Goal: Task Accomplishment & Management: Use online tool/utility

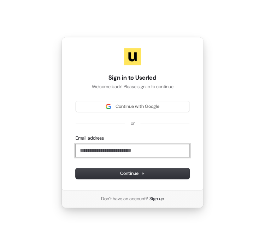
click at [99, 149] on input "Email address" at bounding box center [133, 150] width 114 height 13
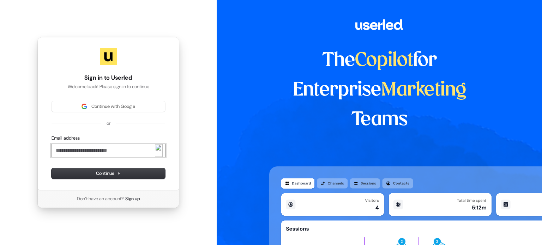
click at [122, 148] on input "Email address" at bounding box center [109, 150] width 114 height 13
click at [52, 135] on button "submit" at bounding box center [52, 135] width 0 height 0
type input "**********"
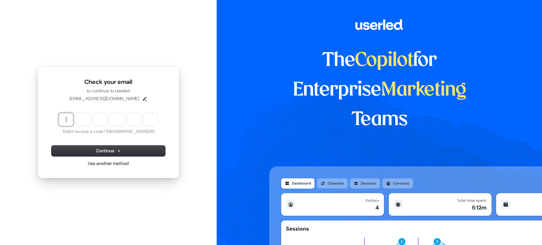
click at [64, 118] on input "Enter verification code" at bounding box center [115, 119] width 113 height 13
click at [67, 125] on input "Enter verification code" at bounding box center [115, 119] width 113 height 13
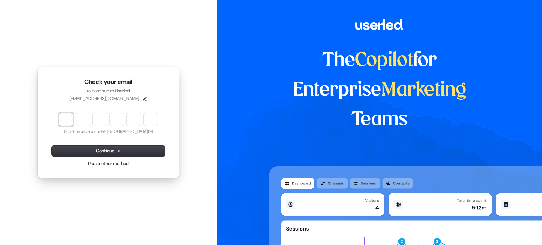
paste input "******"
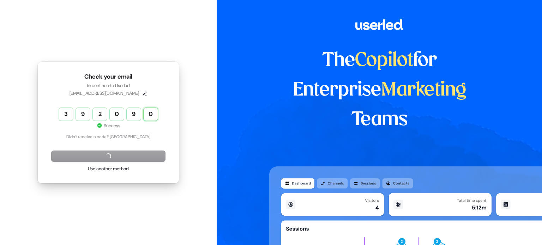
type input "******"
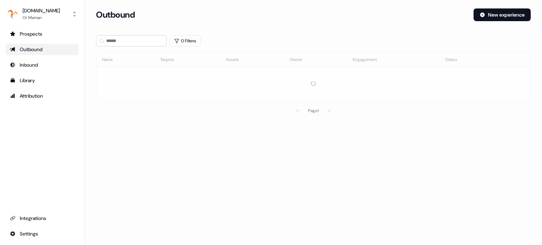
click at [295, 21] on div "Outbound New experience" at bounding box center [313, 18] width 435 height 21
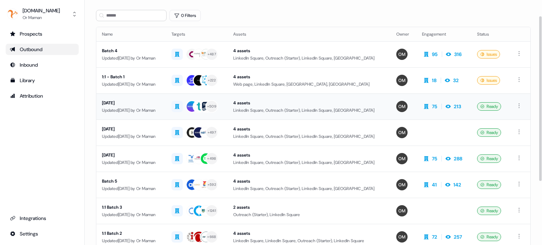
scroll to position [23, 0]
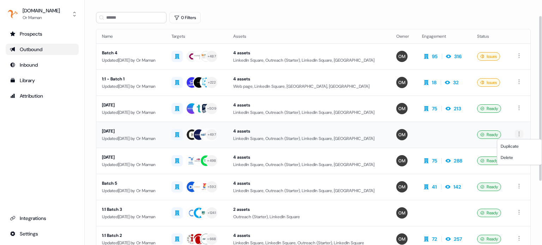
click at [522, 135] on html "For the best experience switch devices to a bigger screen. Go to [DOMAIN_NAME] …" at bounding box center [271, 122] width 542 height 245
click at [511, 147] on span "Duplicate" at bounding box center [510, 147] width 18 height 6
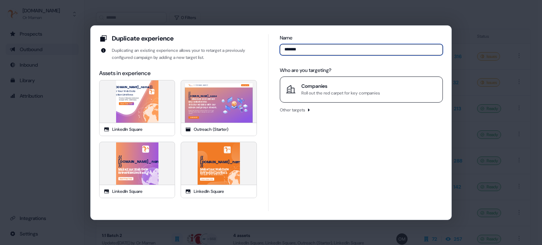
type input "*******"
click at [327, 89] on div "Companies" at bounding box center [340, 86] width 79 height 7
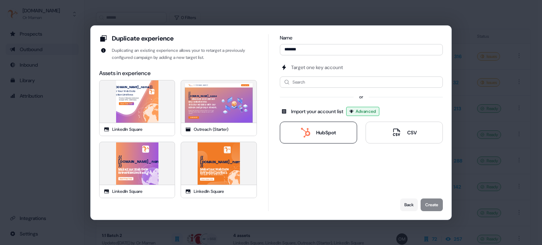
click at [319, 131] on div "HubSpot" at bounding box center [326, 132] width 20 height 7
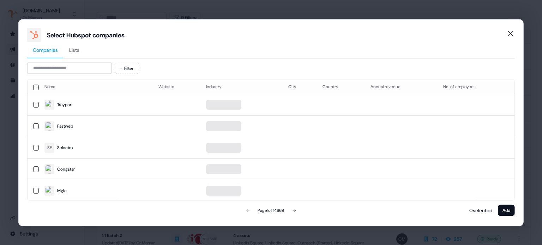
click at [77, 56] on button "Lists" at bounding box center [75, 50] width 22 height 16
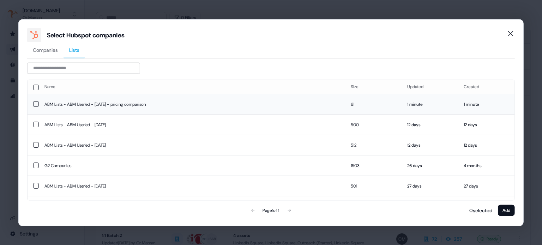
click at [35, 102] on button "button" at bounding box center [36, 104] width 6 height 6
click at [508, 208] on button "Add" at bounding box center [506, 210] width 17 height 11
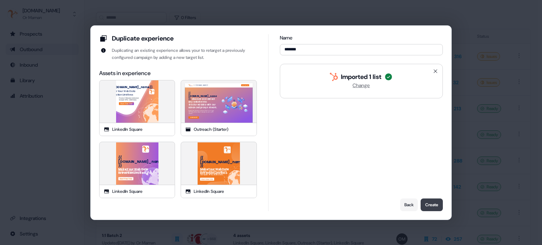
click at [435, 200] on button "Create" at bounding box center [432, 205] width 22 height 13
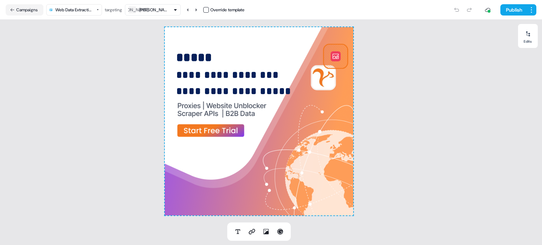
click at [153, 12] on div "[PERSON_NAME]" at bounding box center [153, 9] width 28 height 7
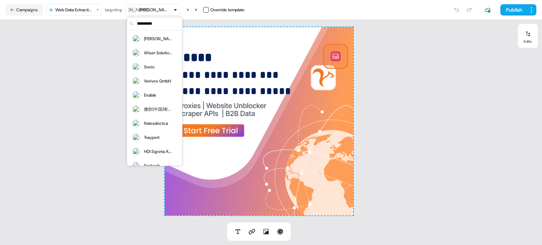
click at [153, 12] on div "[PERSON_NAME]" at bounding box center [153, 9] width 28 height 7
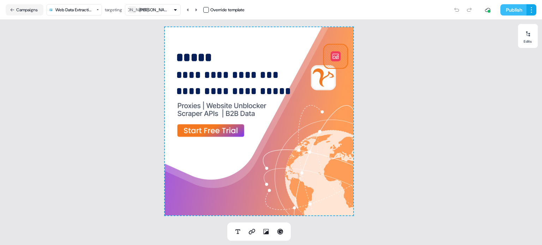
click at [511, 12] on button "Publish" at bounding box center [514, 9] width 26 height 11
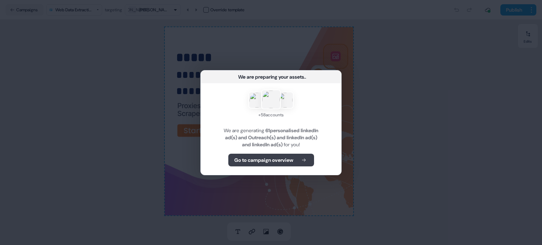
click at [281, 159] on b "Go to campaign overview" at bounding box center [263, 160] width 59 height 7
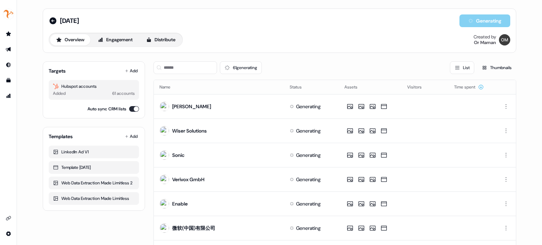
click at [342, 22] on div "[DATE] Generating" at bounding box center [280, 20] width 462 height 13
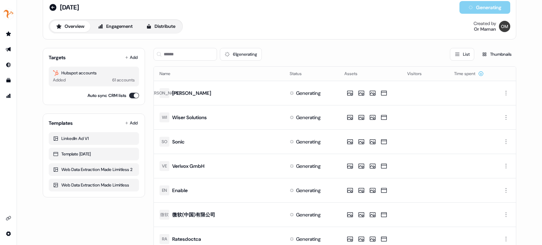
scroll to position [13, 0]
click at [316, 52] on div "61 generating List Thumbnails" at bounding box center [335, 55] width 363 height 13
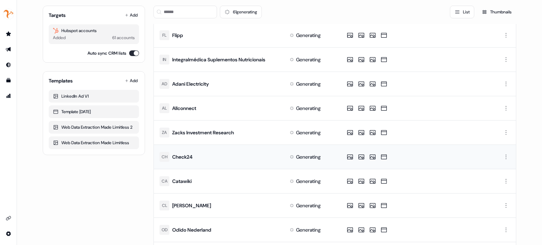
scroll to position [312, 0]
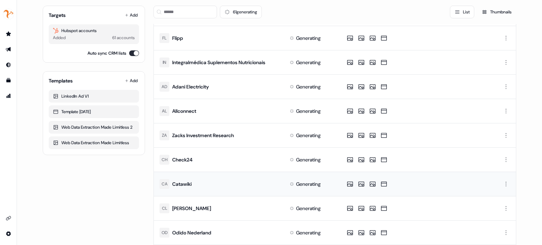
click at [181, 186] on div "CA Catawiki" at bounding box center [176, 184] width 32 height 13
click at [186, 181] on div "Catawiki" at bounding box center [181, 184] width 19 height 7
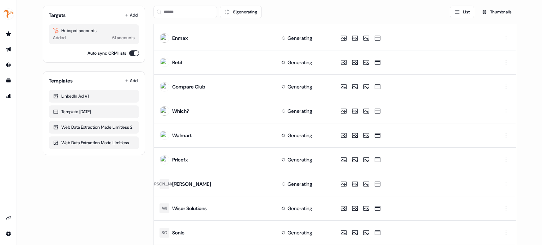
click at [186, 181] on td "[PERSON_NAME]" at bounding box center [215, 184] width 122 height 24
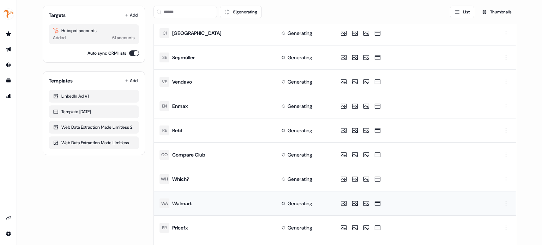
scroll to position [244, 0]
click at [184, 127] on td "RE Retif" at bounding box center [215, 131] width 122 height 24
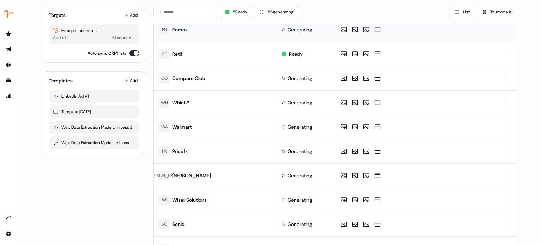
scroll to position [0, 0]
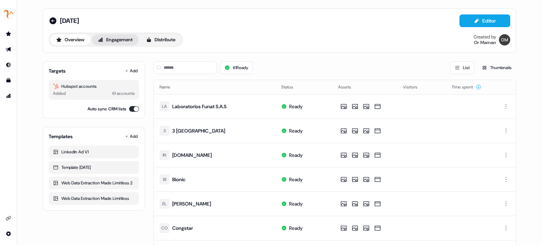
click at [122, 38] on button "Engagement" at bounding box center [115, 39] width 47 height 11
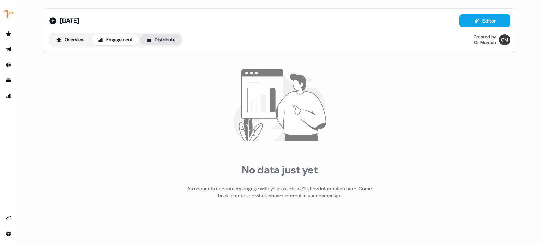
click at [148, 38] on button "Distribute" at bounding box center [160, 39] width 41 height 11
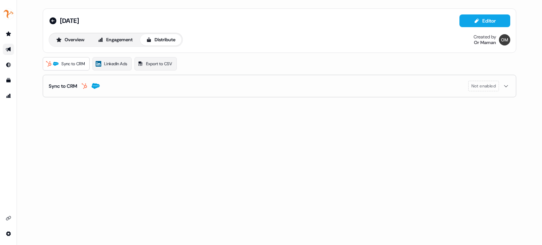
click at [221, 39] on div "Overview Engagement Distribute Created by Or Maman" at bounding box center [280, 40] width 462 height 14
click at [119, 66] on span "LinkedIn Ads" at bounding box center [115, 63] width 23 height 7
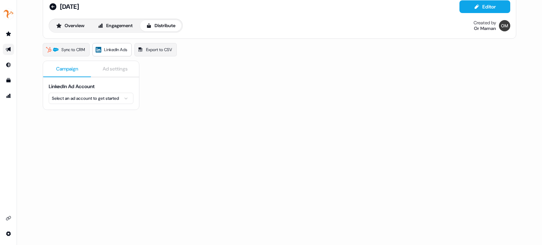
scroll to position [14, 0]
click at [104, 97] on html "For the best experience switch devices to a bigger screen. Go to [DOMAIN_NAME] …" at bounding box center [271, 122] width 542 height 245
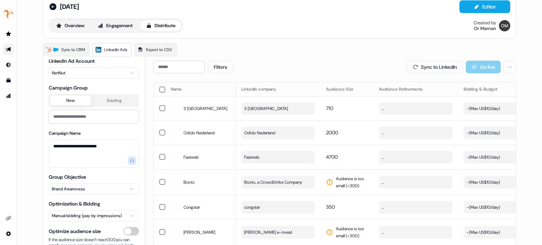
scroll to position [4, 0]
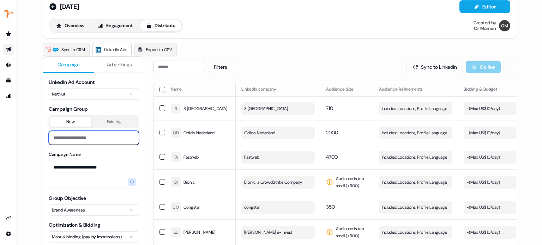
click at [96, 137] on input at bounding box center [94, 138] width 90 height 14
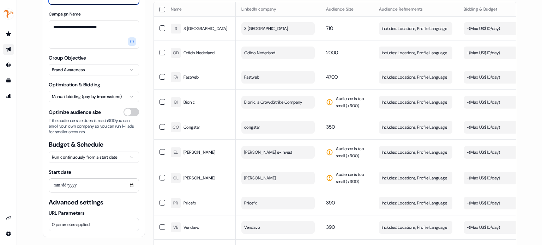
scroll to position [95, 0]
type input "**********"
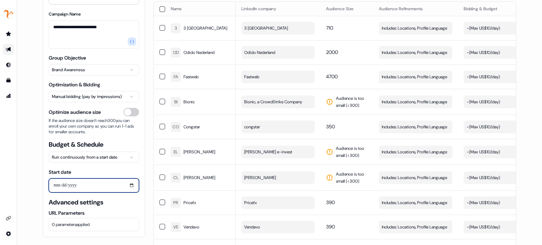
click at [132, 186] on input "Start date" at bounding box center [94, 186] width 90 height 14
type input "**********"
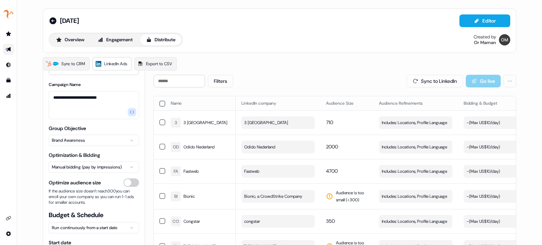
click at [262, 80] on div "Filters Sync to LinkedIn Go live" at bounding box center [335, 81] width 363 height 13
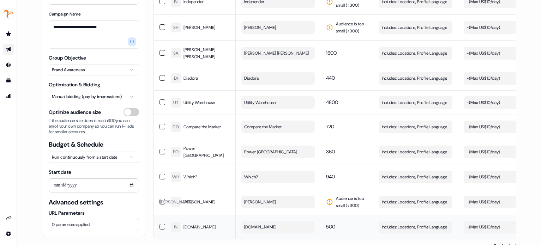
scroll to position [1399, 0]
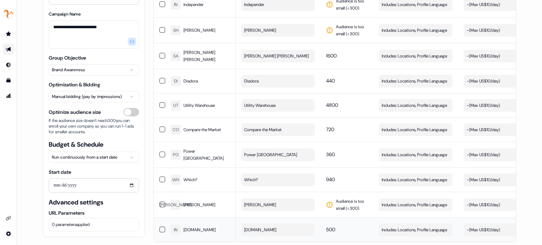
click at [207, 227] on span "[DOMAIN_NAME]" at bounding box center [200, 230] width 32 height 7
click at [163, 227] on button "button" at bounding box center [163, 230] width 6 height 6
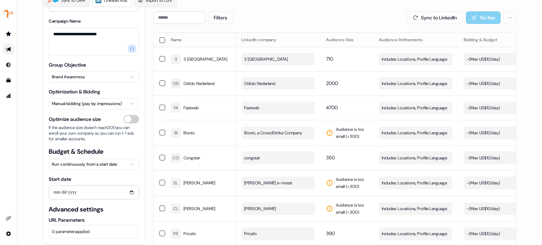
scroll to position [0, 0]
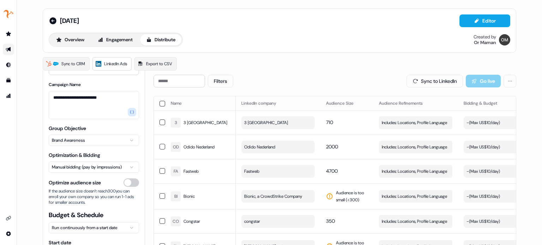
click at [161, 102] on button "button" at bounding box center [163, 104] width 6 height 6
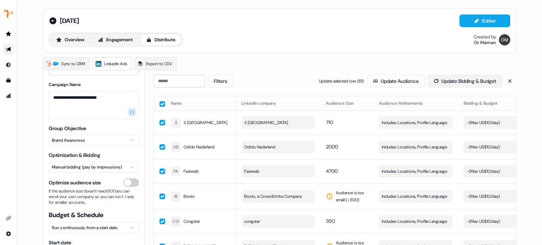
click at [449, 80] on button "Update Bidding & Budget" at bounding box center [465, 81] width 74 height 13
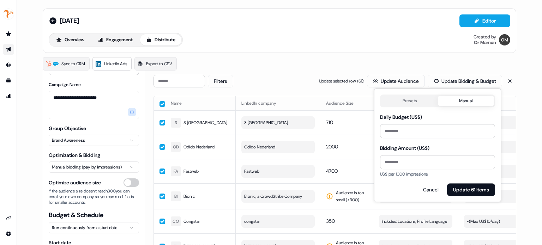
click at [456, 102] on button "Manual" at bounding box center [466, 101] width 56 height 10
click at [437, 162] on input "Bidding Amount (US$)" at bounding box center [437, 162] width 115 height 14
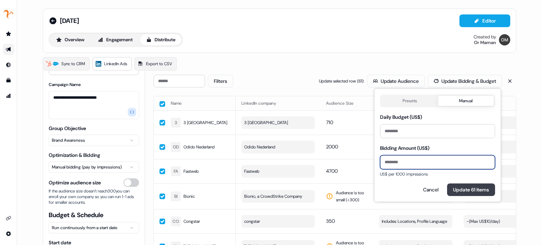
type input "**"
click at [460, 188] on button "Update 61 items" at bounding box center [471, 190] width 48 height 13
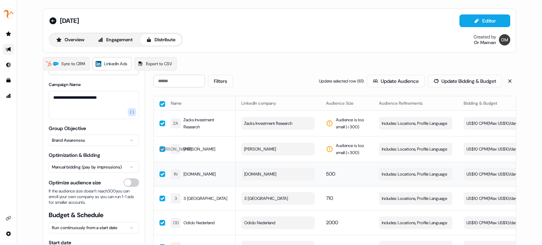
click at [160, 102] on button "button" at bounding box center [163, 104] width 6 height 6
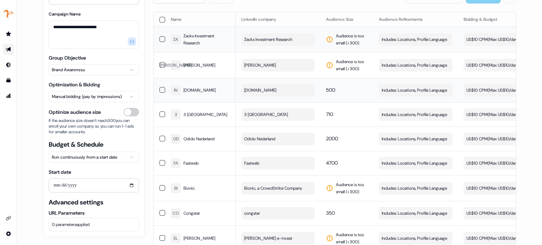
scroll to position [108, 0]
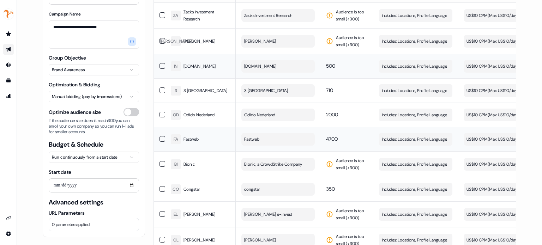
click at [160, 138] on button "button" at bounding box center [163, 139] width 6 height 6
click at [160, 138] on button "button" at bounding box center [163, 140] width 6 height 6
click at [197, 137] on span "Fastweb" at bounding box center [191, 139] width 15 height 7
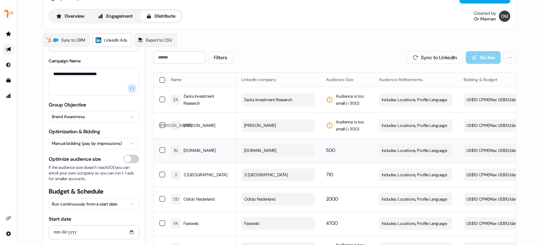
scroll to position [24, 0]
click at [258, 175] on span "3 [GEOGRAPHIC_DATA]" at bounding box center [266, 174] width 44 height 7
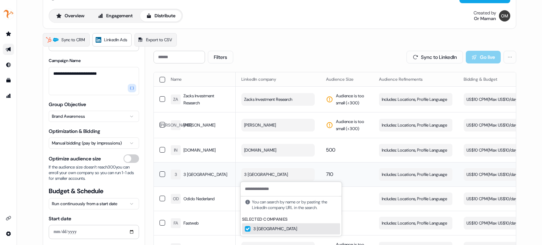
click at [258, 175] on span "3 [GEOGRAPHIC_DATA]" at bounding box center [266, 174] width 44 height 7
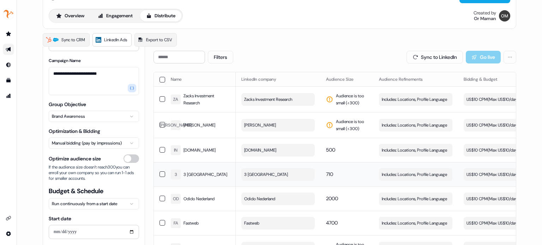
scroll to position [35, 0]
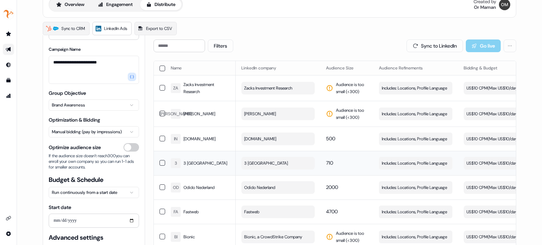
click at [261, 161] on span "3 [GEOGRAPHIC_DATA]" at bounding box center [266, 163] width 44 height 7
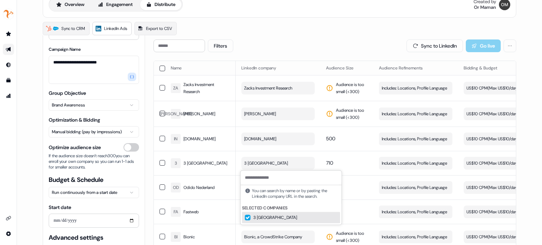
click at [247, 219] on button "Suggestions" at bounding box center [248, 218] width 6 height 6
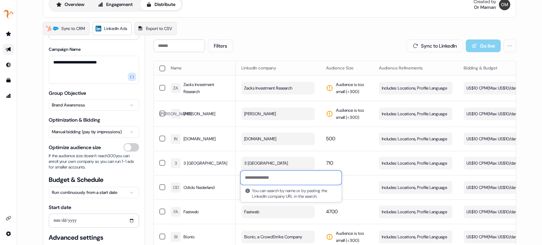
click at [256, 178] on input at bounding box center [291, 178] width 101 height 14
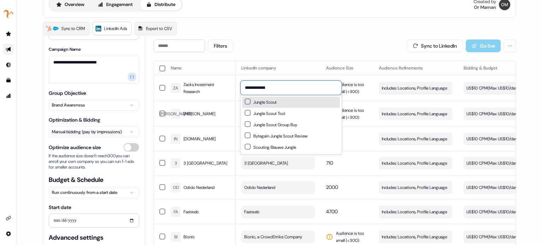
type input "**********"
click at [250, 100] on button "Suggestions" at bounding box center [248, 102] width 6 height 6
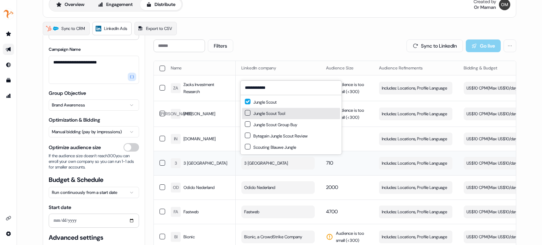
click at [233, 159] on td "3 3 [GEOGRAPHIC_DATA]" at bounding box center [200, 163] width 71 height 24
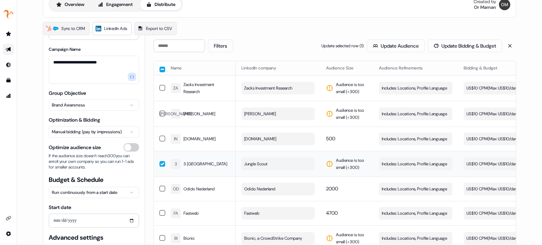
click at [160, 163] on button "button" at bounding box center [163, 164] width 6 height 6
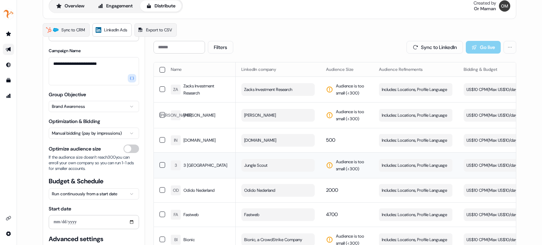
scroll to position [32, 0]
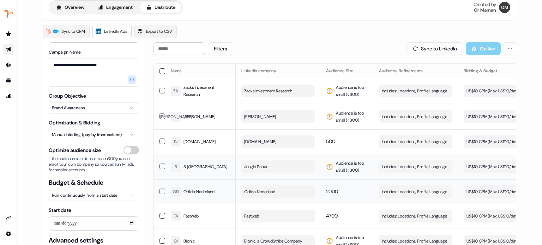
click at [258, 190] on span "Odido Nederland" at bounding box center [259, 192] width 31 height 7
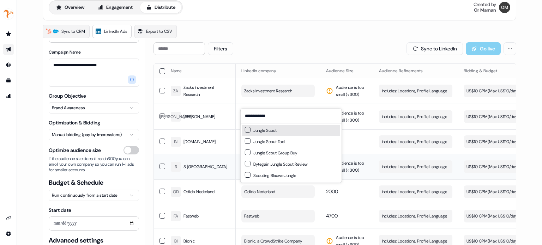
type input "**********"
click at [268, 130] on div "Jungle Scout" at bounding box center [261, 130] width 32 height 7
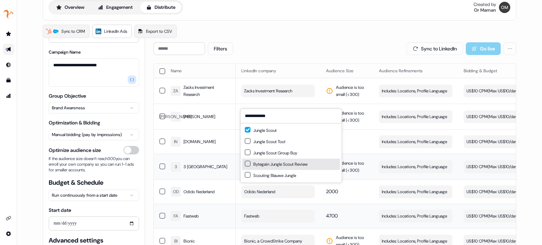
click at [229, 205] on td "FA Fastweb" at bounding box center [200, 216] width 71 height 24
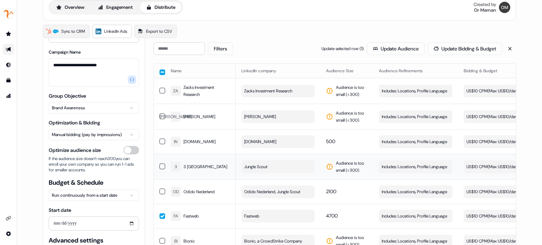
click at [162, 214] on button "button" at bounding box center [163, 217] width 6 height 6
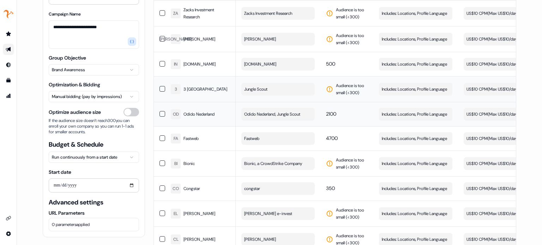
scroll to position [111, 0]
click at [219, 155] on td "BI Bionic" at bounding box center [200, 163] width 71 height 26
click at [244, 142] on button "Fastweb" at bounding box center [277, 138] width 73 height 13
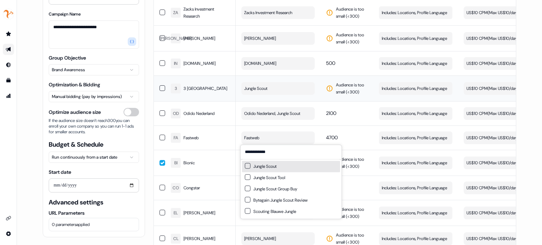
type input "**********"
click at [267, 167] on div "Jungle Scout" at bounding box center [261, 166] width 32 height 7
click at [156, 151] on td at bounding box center [159, 163] width 11 height 26
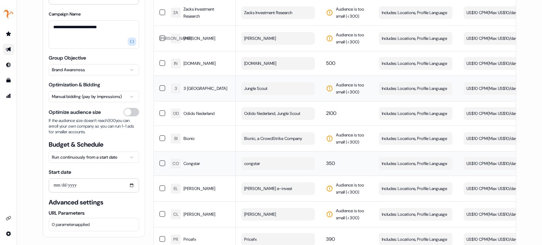
click at [267, 163] on button "congstar" at bounding box center [277, 163] width 73 height 13
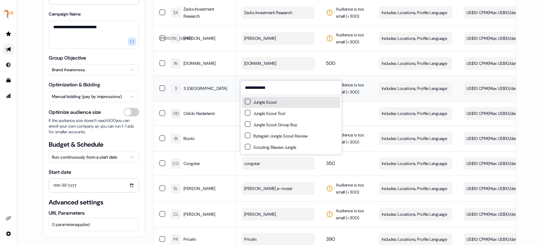
type input "**********"
click at [264, 102] on div "Jungle Scout" at bounding box center [261, 102] width 32 height 7
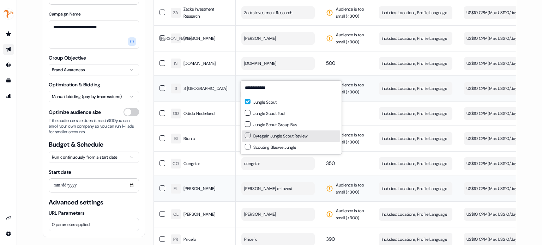
click at [232, 176] on td "EL [PERSON_NAME]" at bounding box center [200, 189] width 71 height 26
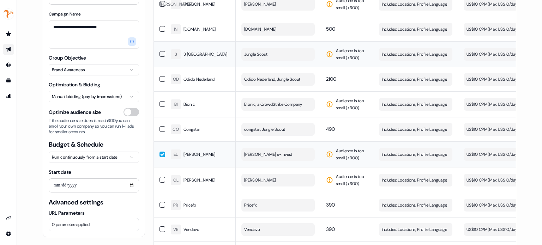
scroll to position [146, 0]
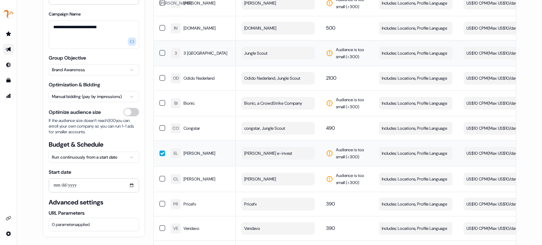
click at [160, 151] on button "button" at bounding box center [163, 154] width 6 height 6
click at [253, 203] on span "Pricefx" at bounding box center [250, 204] width 13 height 7
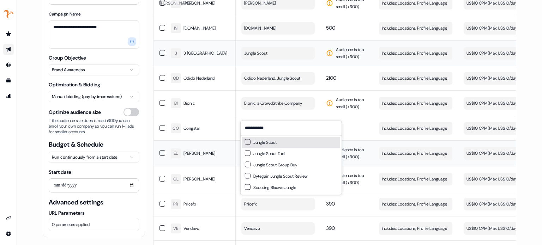
type input "**********"
click at [247, 142] on button "Suggestions" at bounding box center [248, 142] width 6 height 6
click at [224, 189] on td "[PERSON_NAME]" at bounding box center [200, 179] width 71 height 26
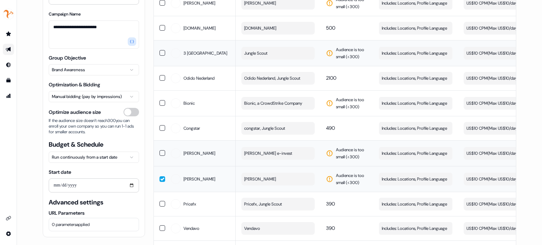
scroll to position [185, 0]
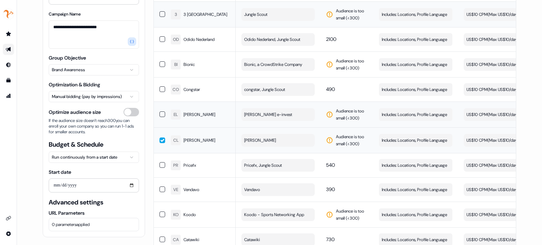
click at [162, 138] on button "button" at bounding box center [163, 141] width 6 height 6
click at [253, 163] on span "Pricefx, Jungle Scout" at bounding box center [263, 165] width 38 height 7
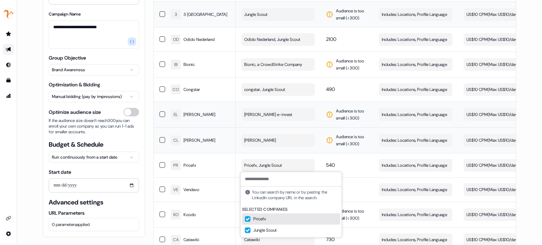
click at [248, 221] on button "Suggestions" at bounding box center [248, 219] width 6 height 6
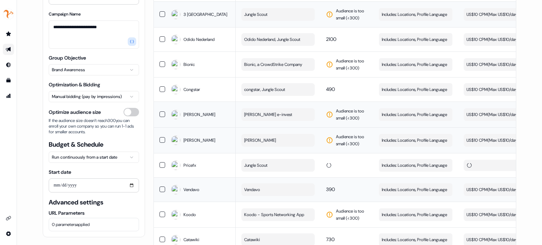
click at [238, 190] on td "Vendavo" at bounding box center [278, 190] width 85 height 24
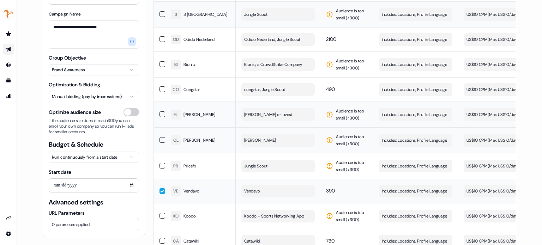
click at [236, 190] on td "Vendavo" at bounding box center [278, 191] width 85 height 24
click at [250, 191] on span "Vendavo" at bounding box center [252, 191] width 16 height 7
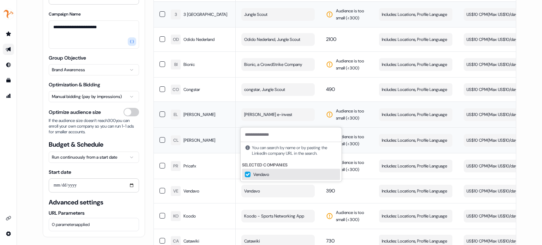
click at [271, 139] on input at bounding box center [291, 135] width 101 height 14
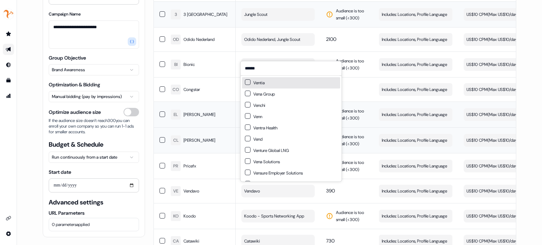
type input "*******"
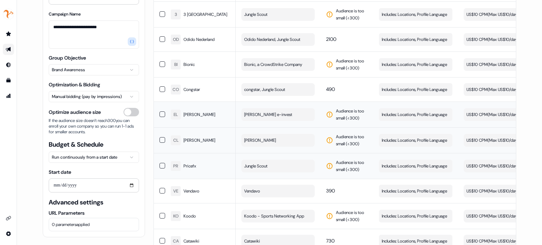
click at [217, 167] on div "PR Pricefx" at bounding box center [200, 166] width 59 height 13
click at [160, 167] on button "button" at bounding box center [163, 166] width 6 height 6
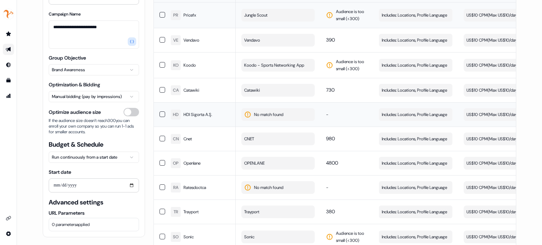
scroll to position [337, 0]
click at [250, 135] on span "CNET" at bounding box center [249, 138] width 10 height 7
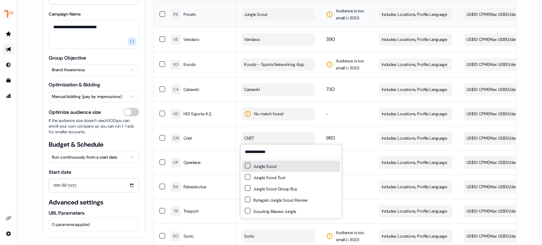
type input "**********"
click at [247, 168] on button "Suggestions" at bounding box center [248, 166] width 6 height 6
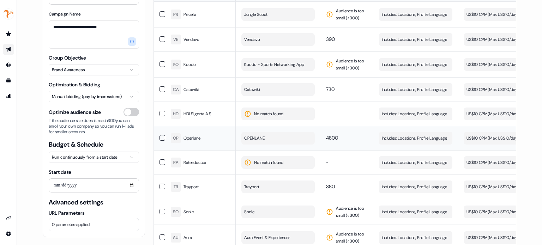
click at [162, 137] on button "button" at bounding box center [163, 138] width 6 height 6
click at [165, 137] on td "OP Openlane" at bounding box center [200, 138] width 71 height 24
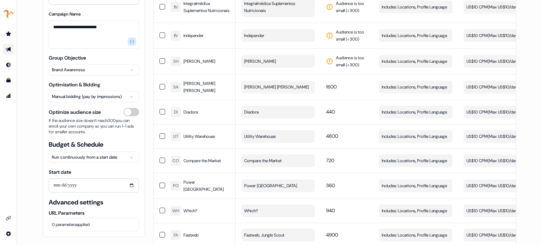
scroll to position [1405, 0]
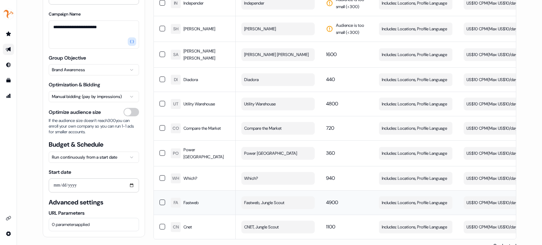
click at [264, 199] on span "Fastweb, Jungle Scout" at bounding box center [264, 202] width 40 height 7
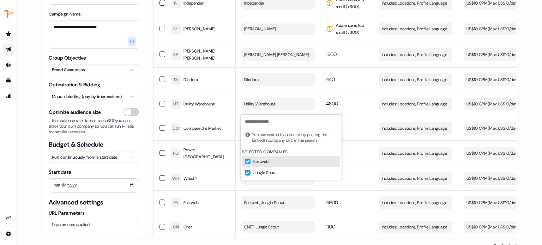
click at [247, 162] on button "Suggestions" at bounding box center [248, 162] width 6 height 6
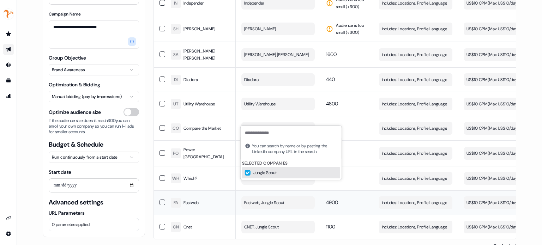
click at [241, 197] on button "Fastweb, Jungle Scout" at bounding box center [277, 203] width 73 height 13
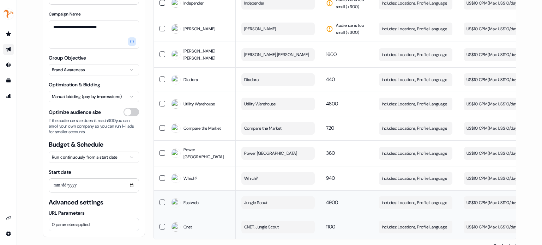
click at [252, 224] on span "CNET, Jungle Scout" at bounding box center [261, 227] width 35 height 7
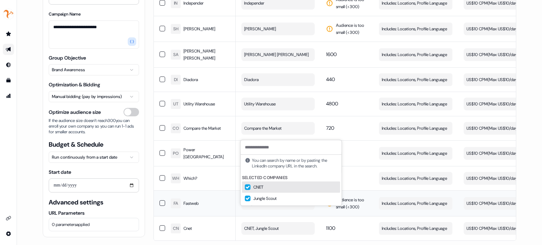
click at [253, 186] on div "CNET" at bounding box center [291, 187] width 98 height 11
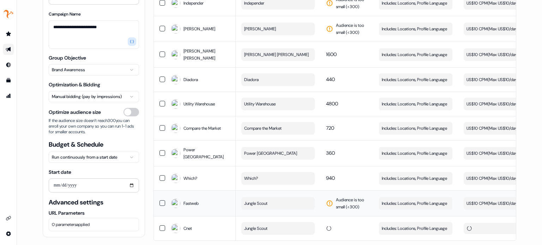
click at [265, 172] on button "Which?" at bounding box center [277, 178] width 73 height 13
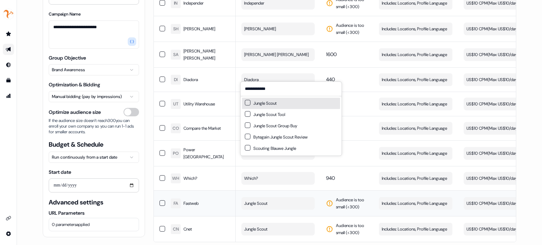
type input "**********"
click at [246, 103] on button "Suggestions" at bounding box center [248, 103] width 6 height 6
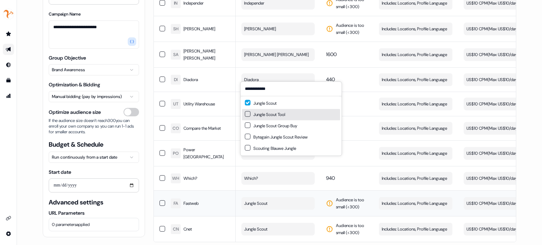
click at [230, 196] on td "FA Fastweb" at bounding box center [200, 204] width 71 height 26
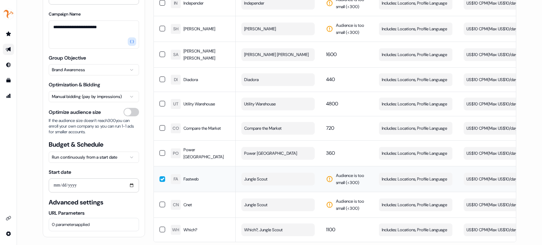
click at [165, 167] on td "FA Fastweb" at bounding box center [200, 179] width 71 height 26
click at [295, 224] on button "Which?, Jungle Scout" at bounding box center [277, 230] width 73 height 13
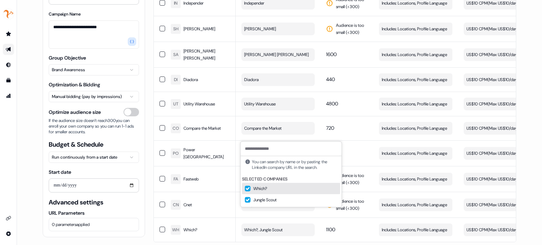
drag, startPoint x: 262, startPoint y: 197, endPoint x: 265, endPoint y: 190, distance: 7.5
click at [265, 190] on div "Selected companies Which? Jungle Scout" at bounding box center [291, 190] width 98 height 31
click at [265, 190] on div "Which?" at bounding box center [291, 188] width 98 height 11
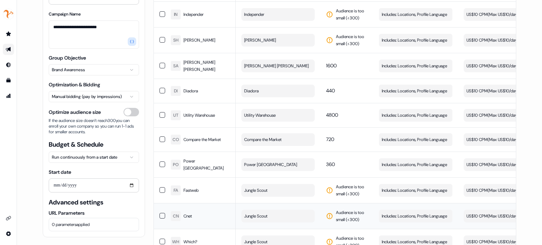
scroll to position [1393, 0]
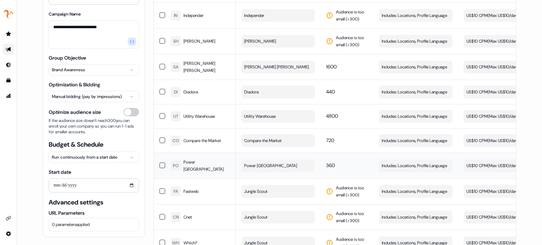
click at [256, 160] on td "Power [GEOGRAPHIC_DATA]" at bounding box center [278, 166] width 85 height 26
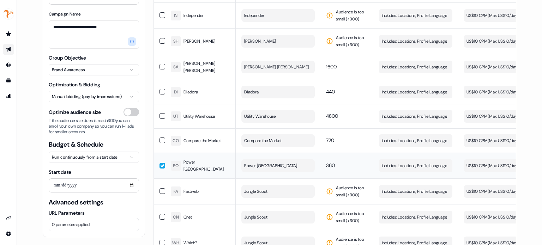
click at [256, 160] on td "Power [GEOGRAPHIC_DATA]" at bounding box center [278, 166] width 85 height 26
click at [253, 162] on span "Power [GEOGRAPHIC_DATA]" at bounding box center [270, 165] width 53 height 7
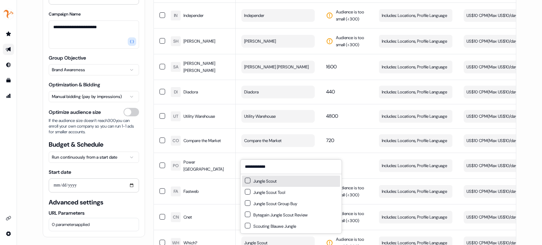
type input "**********"
click at [251, 181] on div "Jungle Scout" at bounding box center [261, 181] width 32 height 7
click at [221, 179] on td "FA Fastweb" at bounding box center [200, 192] width 71 height 26
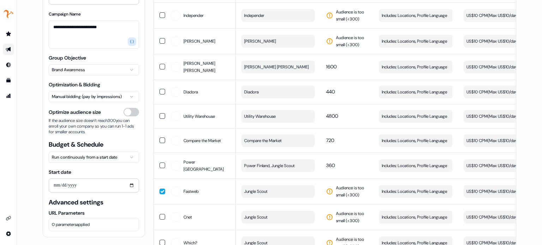
click at [257, 162] on span "Power Finland, Jungle Scout" at bounding box center [269, 165] width 50 height 7
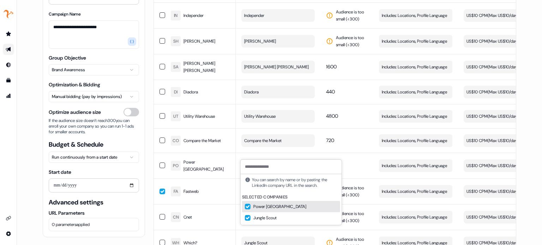
click at [248, 207] on button "Suggestions" at bounding box center [248, 207] width 6 height 6
click at [165, 179] on td "FA Fastweb" at bounding box center [200, 192] width 71 height 26
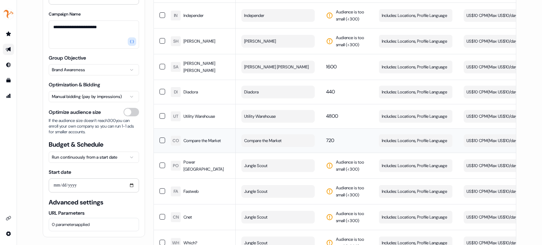
click at [239, 131] on td "Compare the Market" at bounding box center [278, 141] width 85 height 24
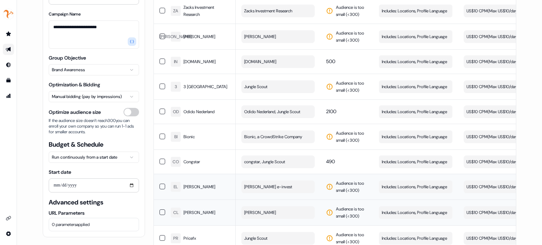
scroll to position [113, 0]
click at [261, 163] on span "congstar, Jungle Scout" at bounding box center [264, 161] width 41 height 7
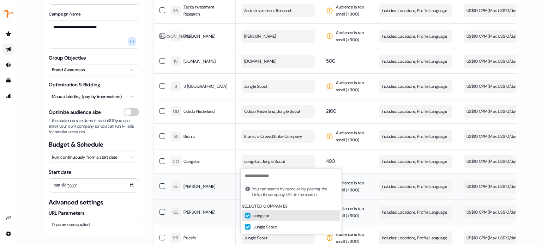
click at [247, 219] on div "congstar" at bounding box center [291, 215] width 98 height 11
click at [236, 158] on td "congstar, Jungle Scout" at bounding box center [278, 161] width 85 height 24
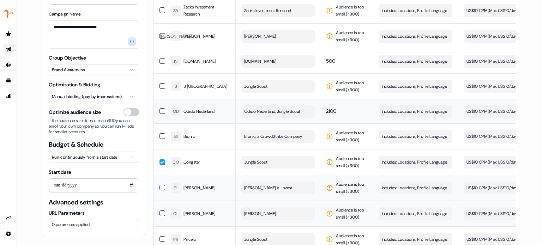
click at [268, 114] on span "Odido Nederland, Jungle Scout" at bounding box center [272, 111] width 56 height 7
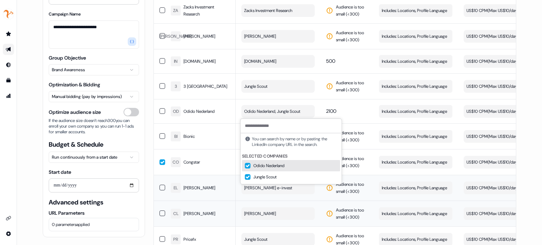
click at [246, 165] on button "Suggestions" at bounding box center [248, 166] width 6 height 6
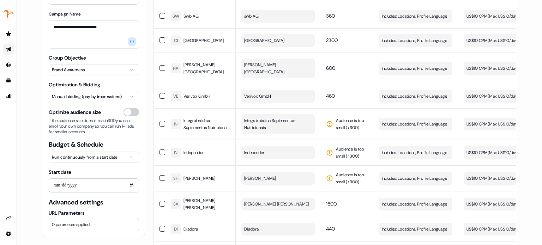
scroll to position [1291, 0]
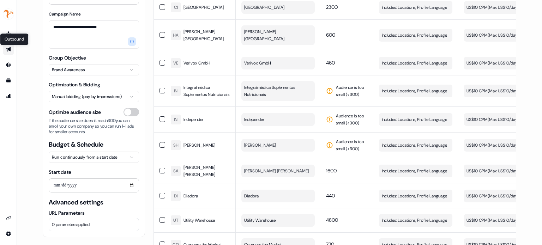
click at [8, 47] on link "Outbound Outbound" at bounding box center [8, 49] width 11 height 11
